Goal: Find specific page/section: Find specific page/section

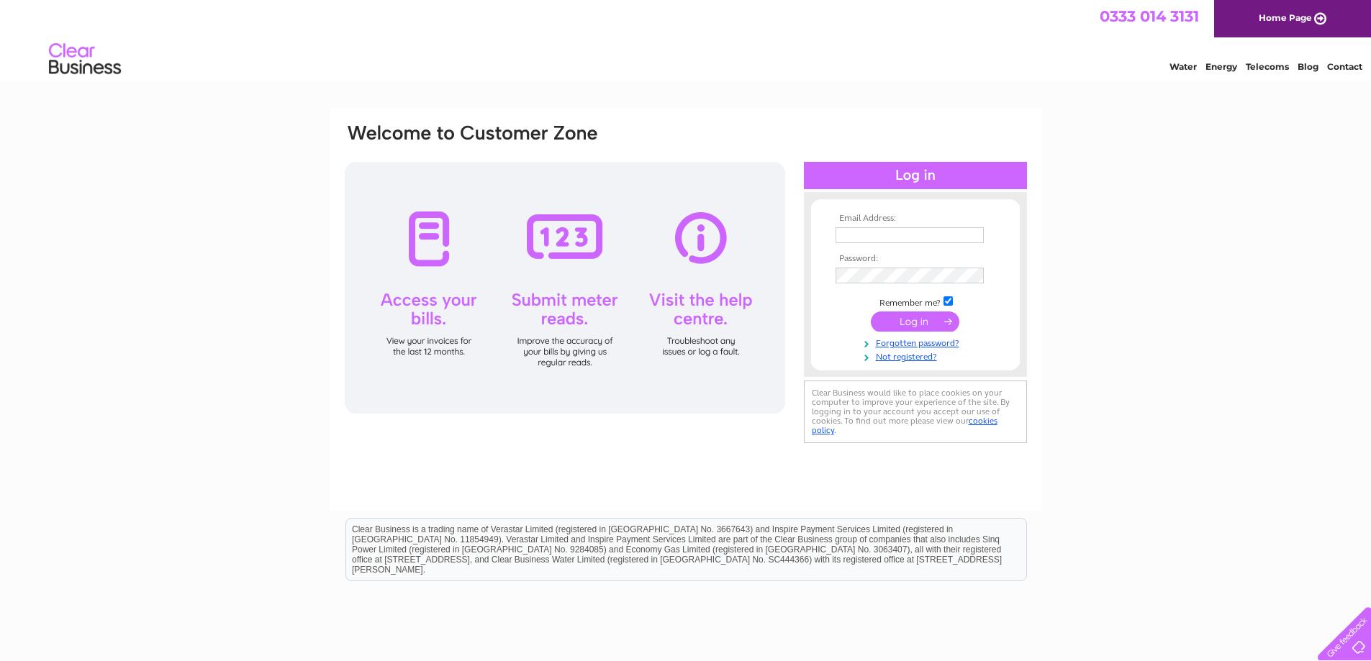
type input "revolvervinyl@gmail.com"
click at [921, 322] on input "submit" at bounding box center [915, 322] width 89 height 20
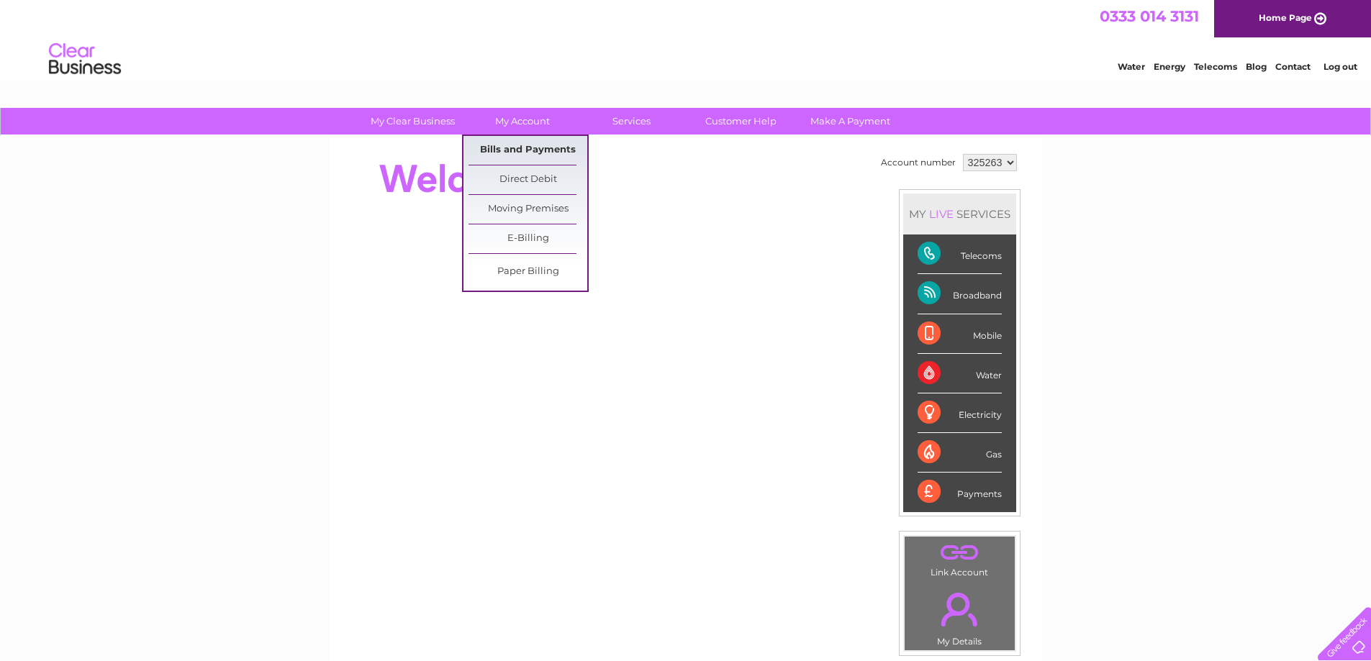
click at [525, 150] on link "Bills and Payments" at bounding box center [527, 150] width 119 height 29
click at [529, 145] on link "Bills and Payments" at bounding box center [527, 150] width 119 height 29
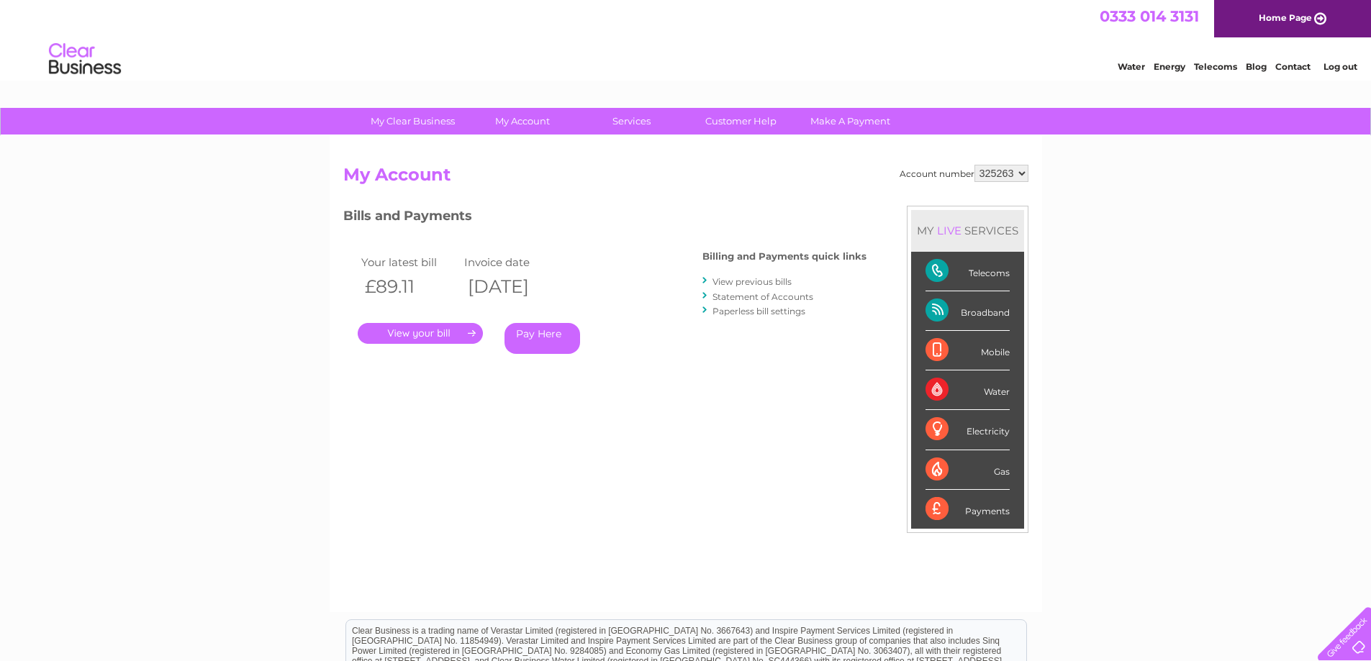
click at [425, 335] on link "." at bounding box center [420, 333] width 125 height 21
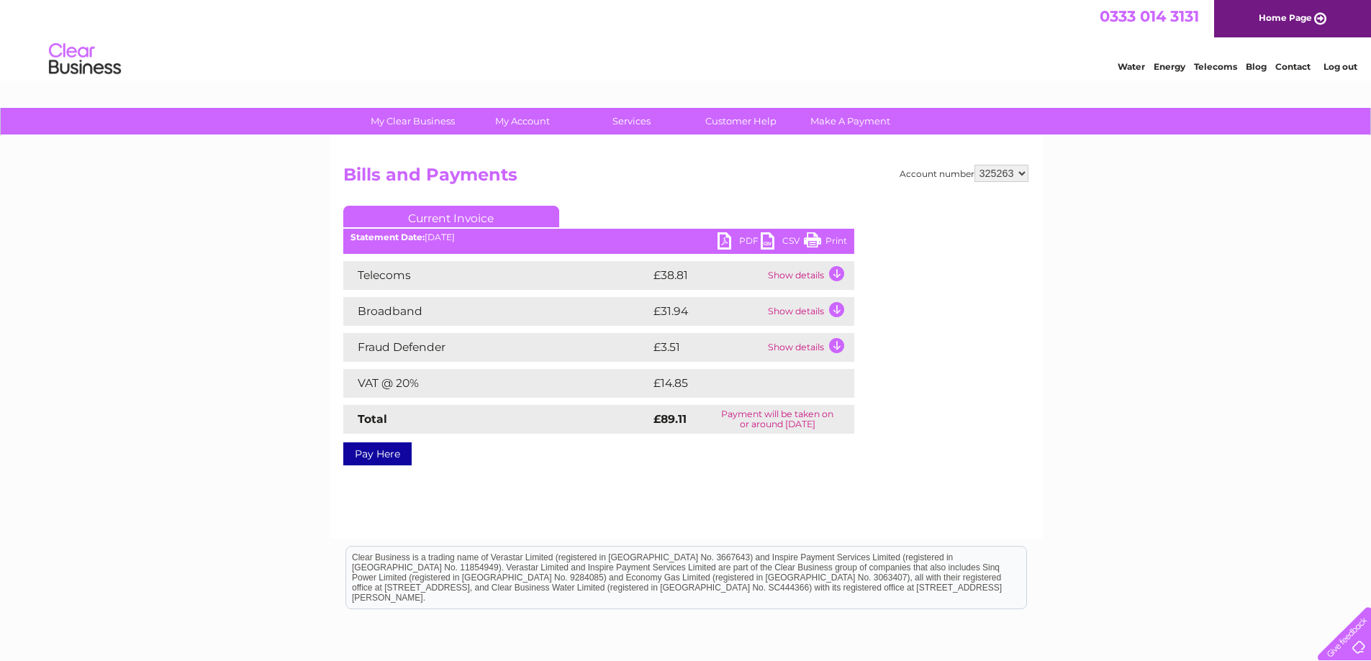
click at [1338, 63] on link "Log out" at bounding box center [1340, 66] width 34 height 11
